Goal: Use online tool/utility

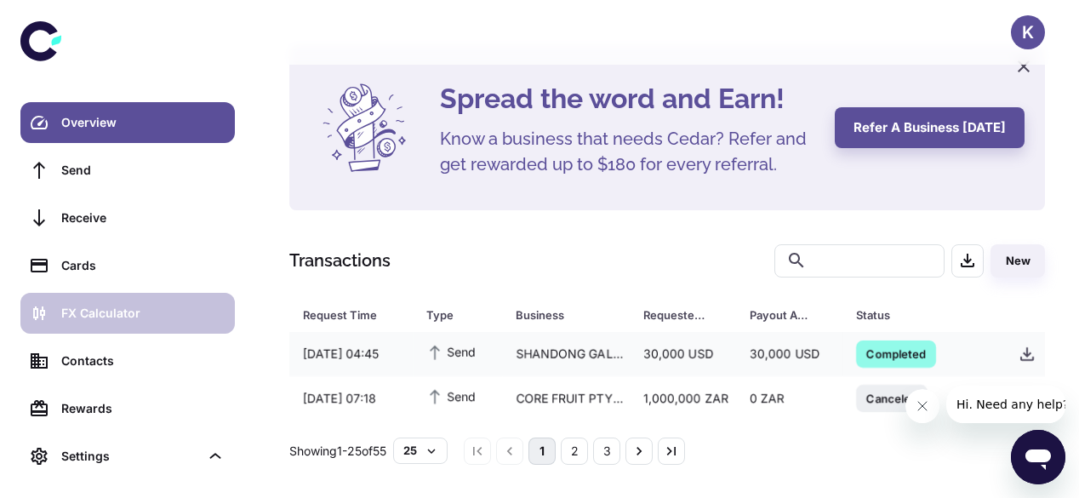
click at [150, 308] on div "FX Calculator" at bounding box center [142, 313] width 163 height 19
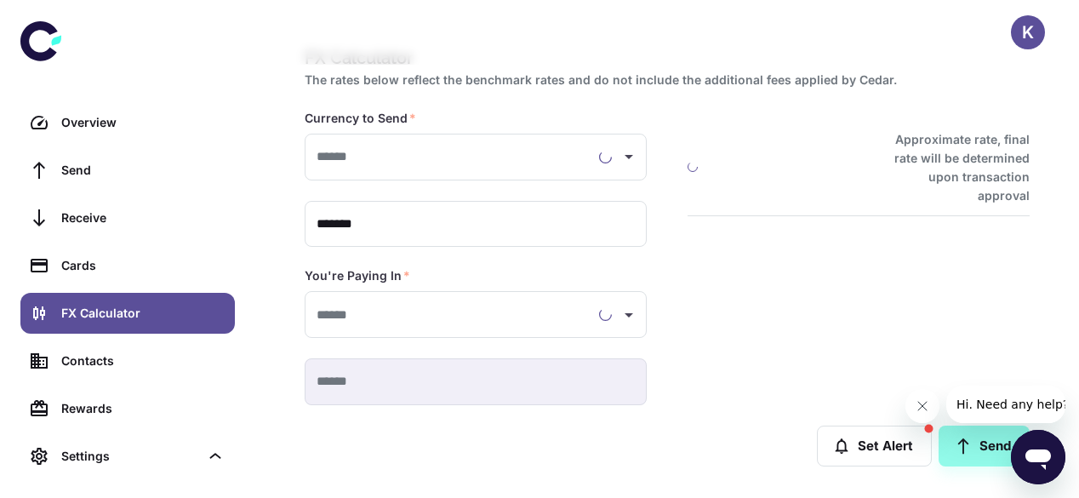
type input "**********"
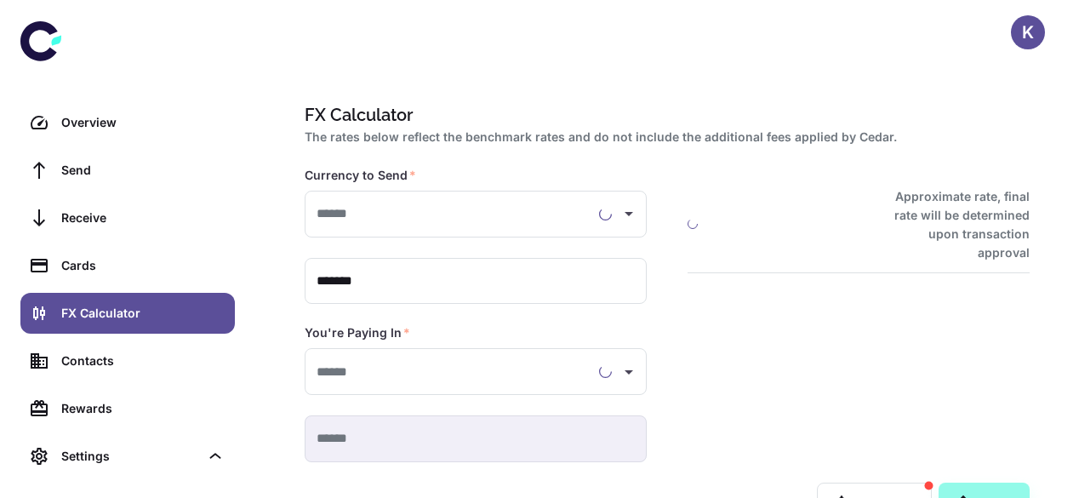
type input "**********"
